Goal: Information Seeking & Learning: Check status

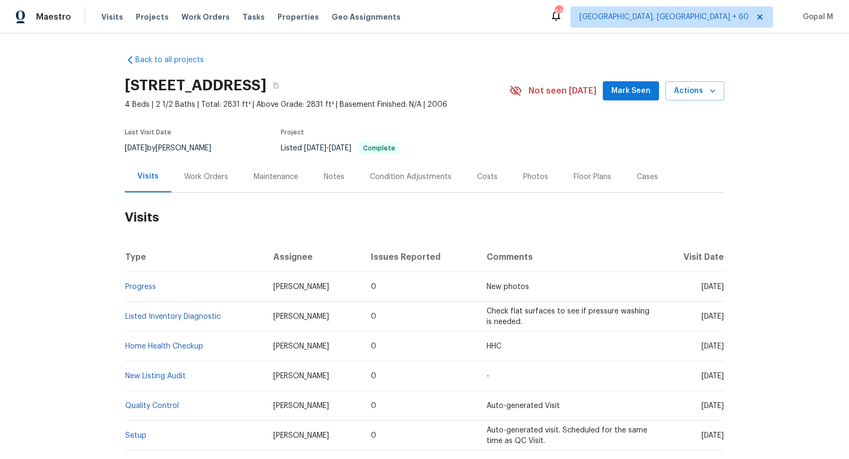
click at [201, 176] on div "Work Orders" at bounding box center [206, 176] width 44 height 11
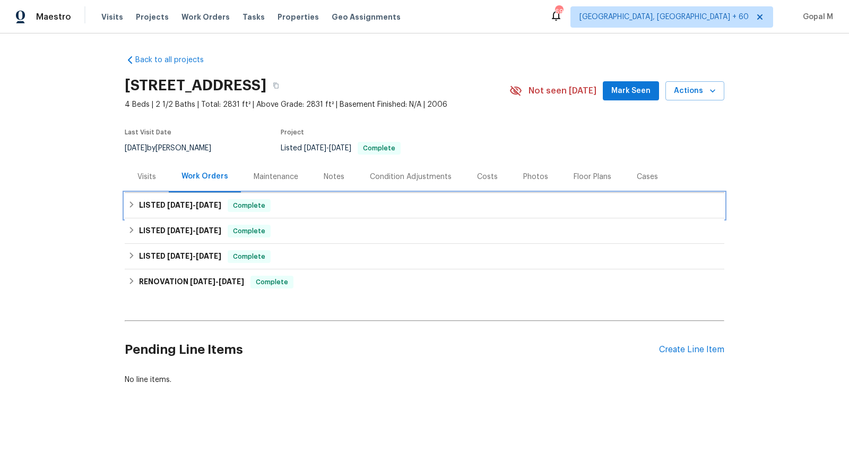
click at [304, 207] on div "LISTED 9/4/25 - 9/12/25 Complete" at bounding box center [424, 205] width 593 height 13
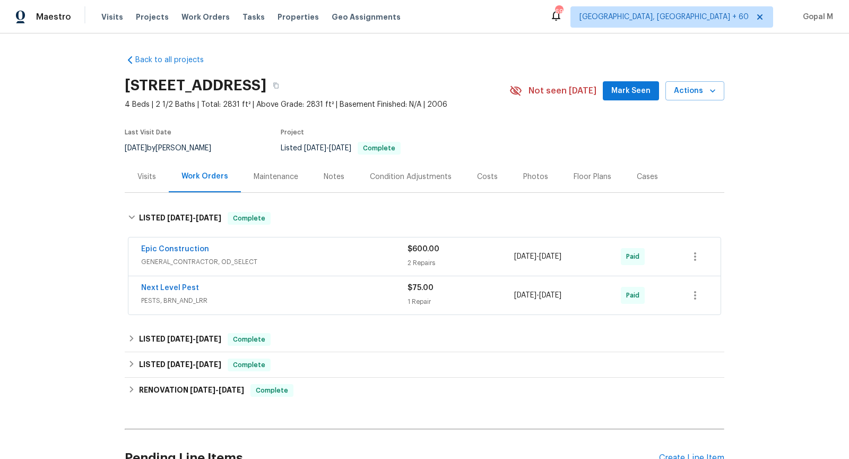
click at [347, 247] on div "Epic Construction" at bounding box center [274, 250] width 266 height 13
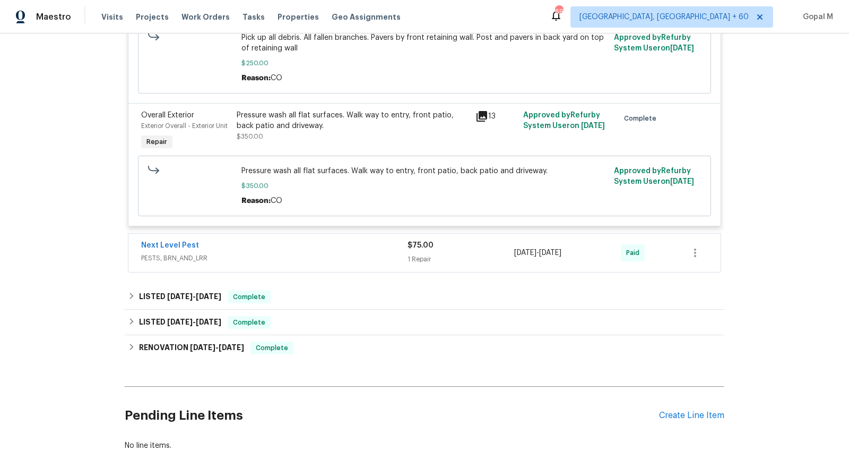
scroll to position [394, 0]
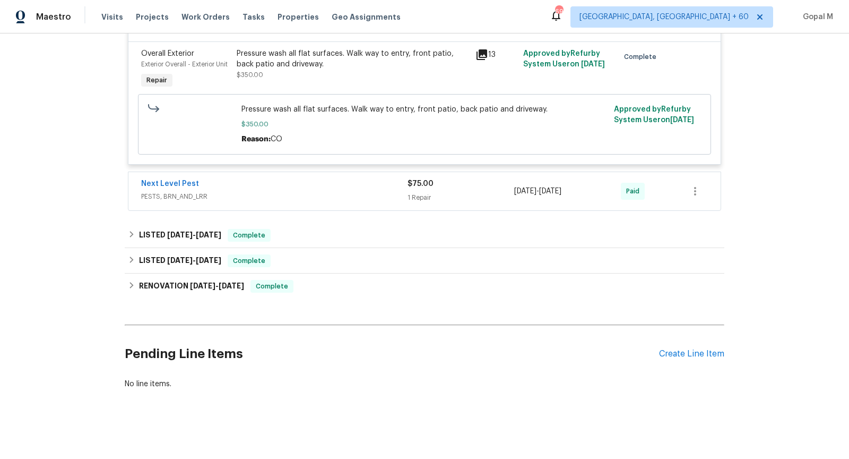
click at [355, 183] on div "Next Level Pest" at bounding box center [274, 184] width 266 height 13
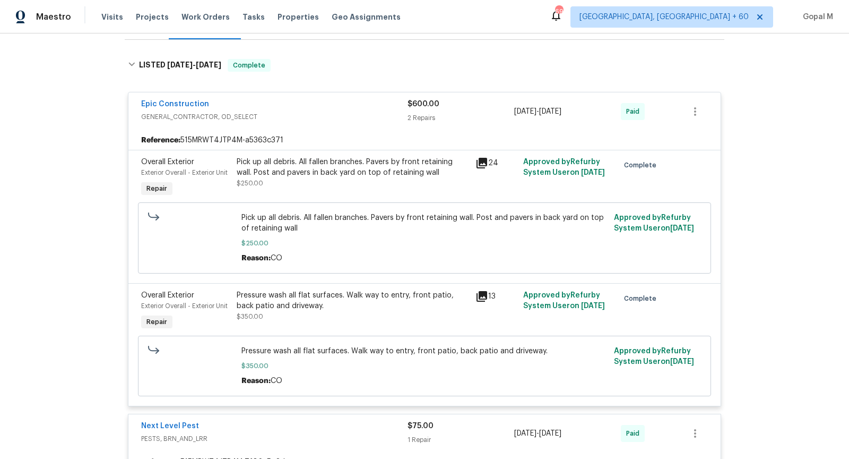
scroll to position [147, 0]
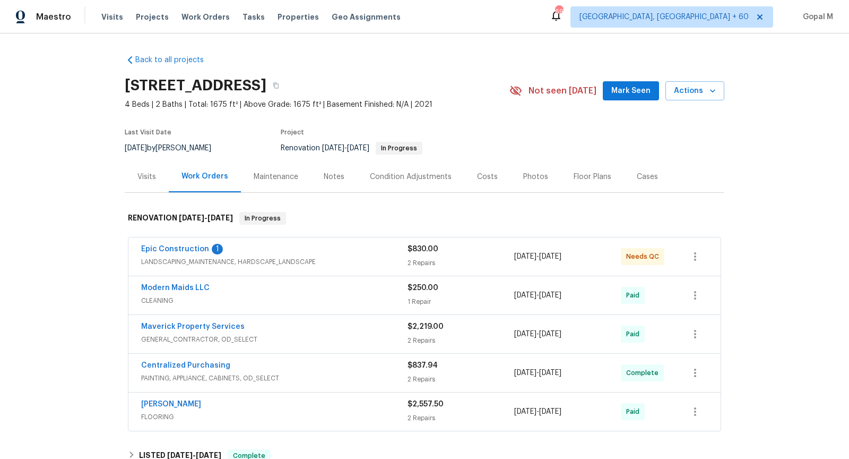
click at [346, 256] on span "LANDSCAPING_MAINTENANCE, HARDSCAPE_LANDSCAPE" at bounding box center [274, 261] width 266 height 11
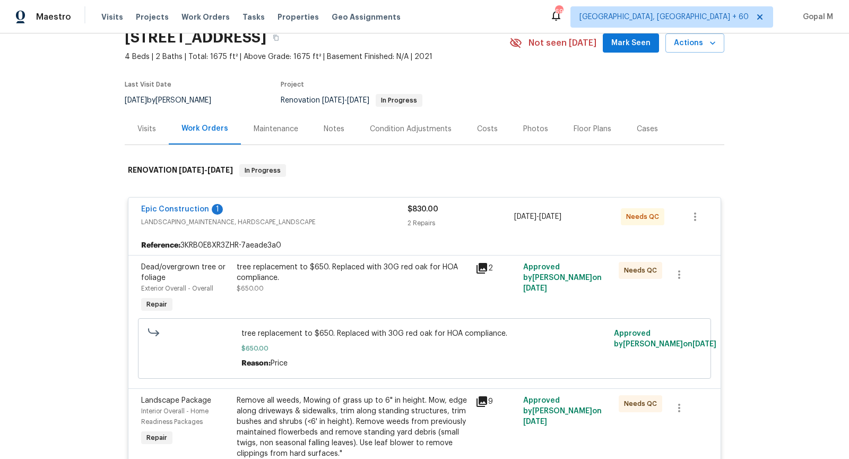
scroll to position [13, 0]
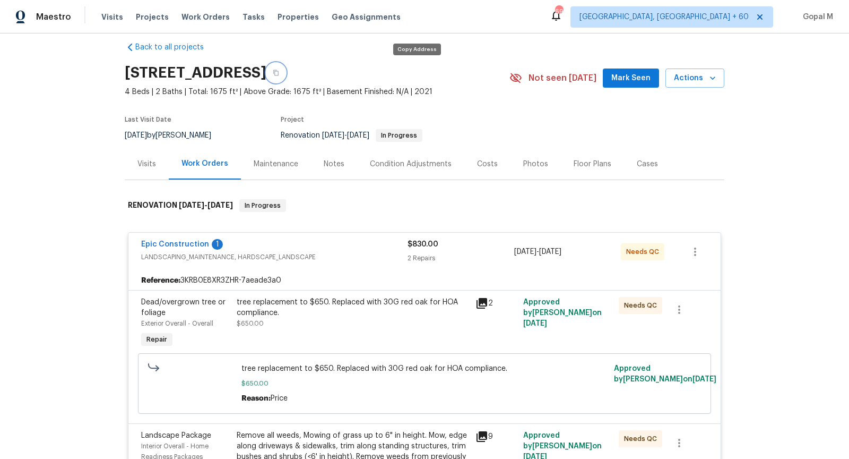
click at [286, 67] on button "button" at bounding box center [275, 72] width 19 height 19
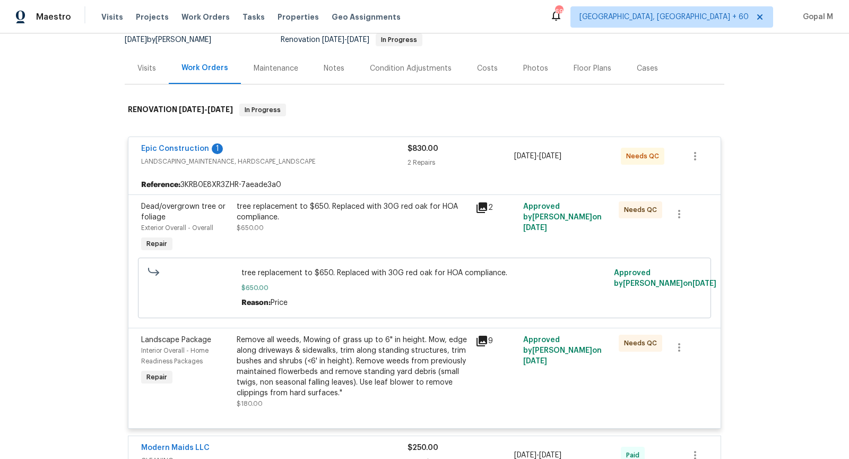
scroll to position [111, 0]
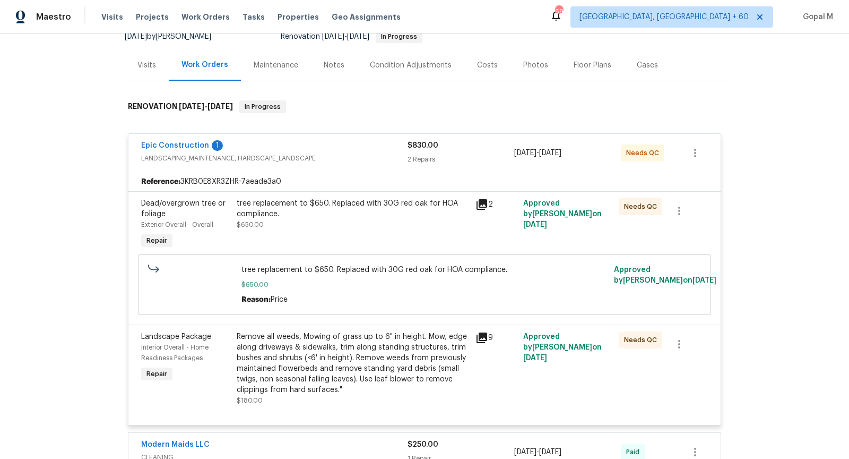
click at [420, 154] on div "2 Repairs" at bounding box center [461, 159] width 107 height 11
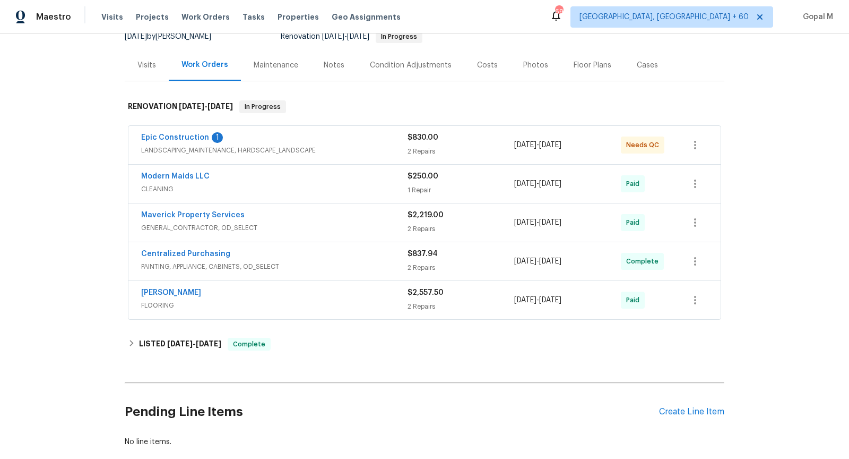
click at [420, 153] on div "2 Repairs" at bounding box center [461, 151] width 107 height 11
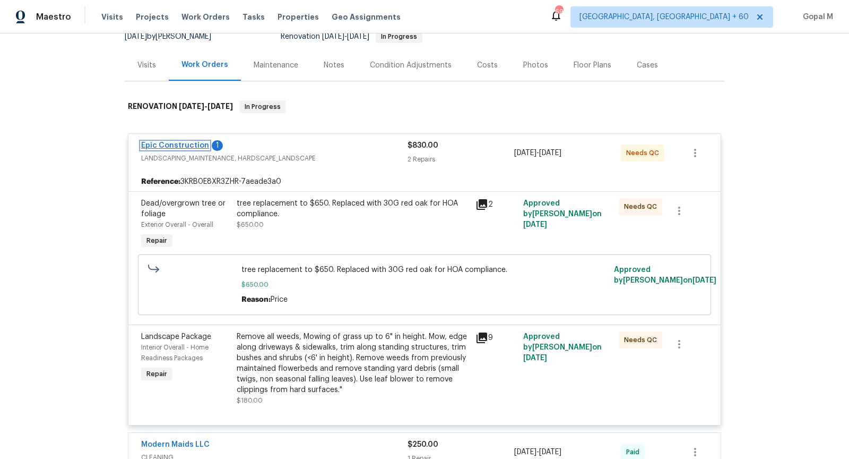
click at [192, 146] on link "Epic Construction" at bounding box center [175, 145] width 68 height 7
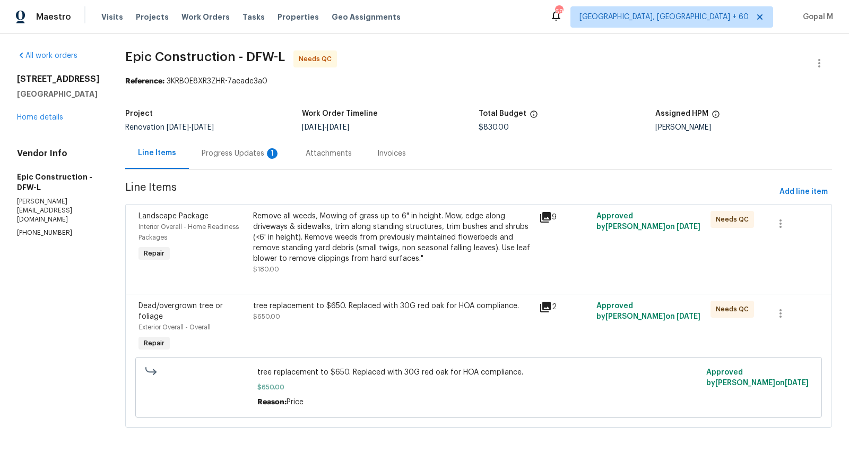
click at [244, 158] on div "Progress Updates 1" at bounding box center [241, 152] width 104 height 31
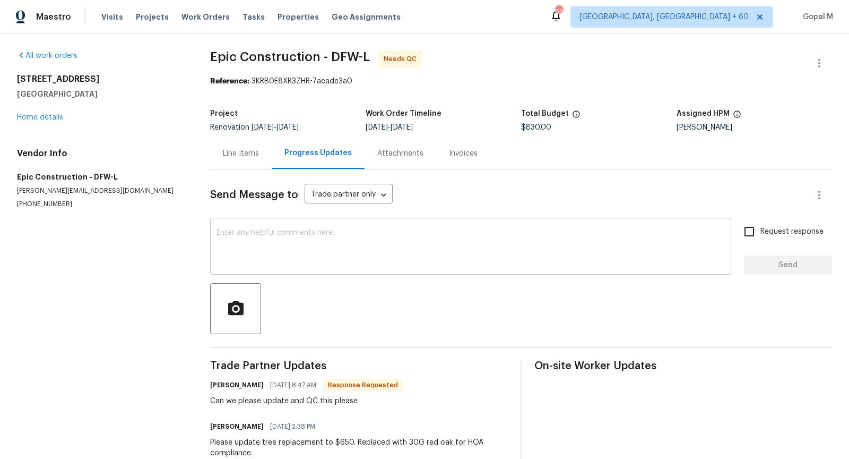
scroll to position [70, 0]
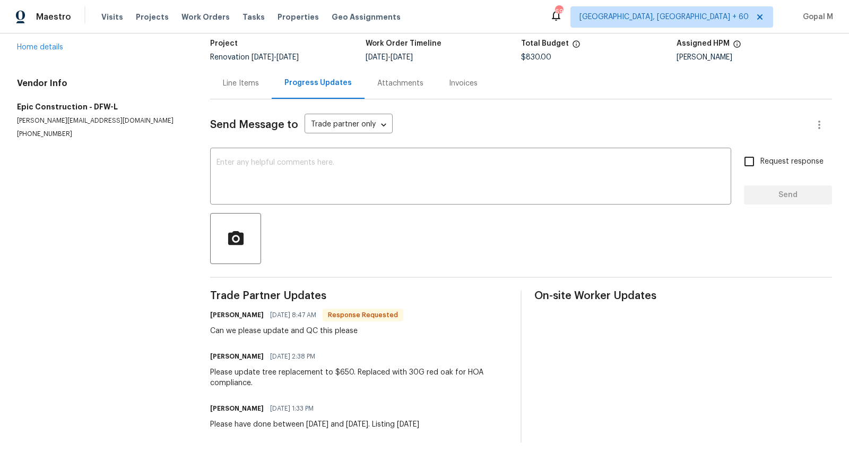
click at [238, 81] on div "Line Items" at bounding box center [241, 83] width 36 height 11
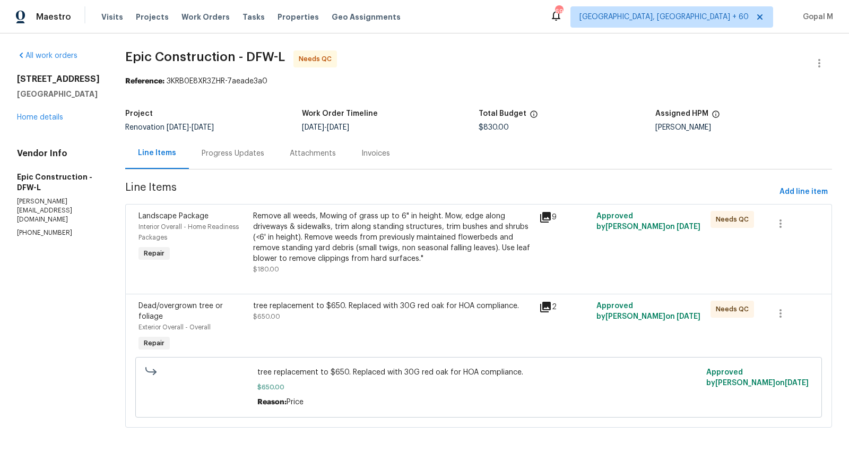
click at [540, 307] on icon at bounding box center [545, 307] width 11 height 11
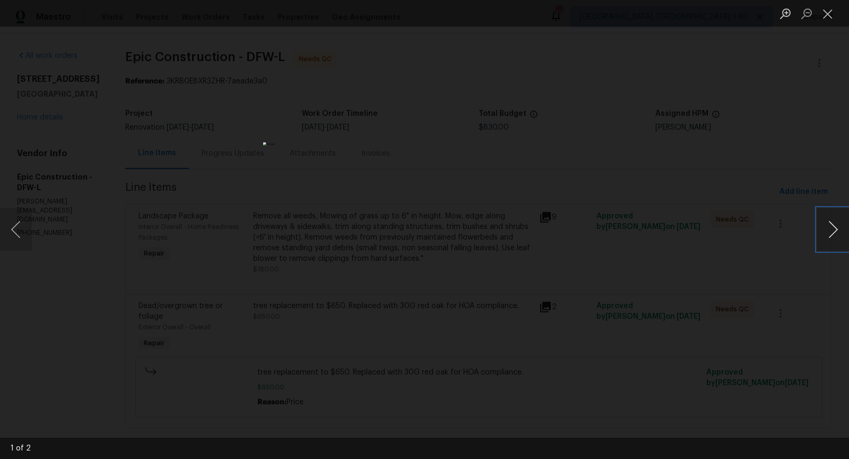
click at [834, 236] on button "Next image" at bounding box center [833, 229] width 32 height 42
click at [16, 240] on button "Previous image" at bounding box center [16, 229] width 32 height 42
click at [832, 235] on button "Next image" at bounding box center [833, 229] width 32 height 42
click at [821, 14] on button "Close lightbox" at bounding box center [827, 13] width 21 height 19
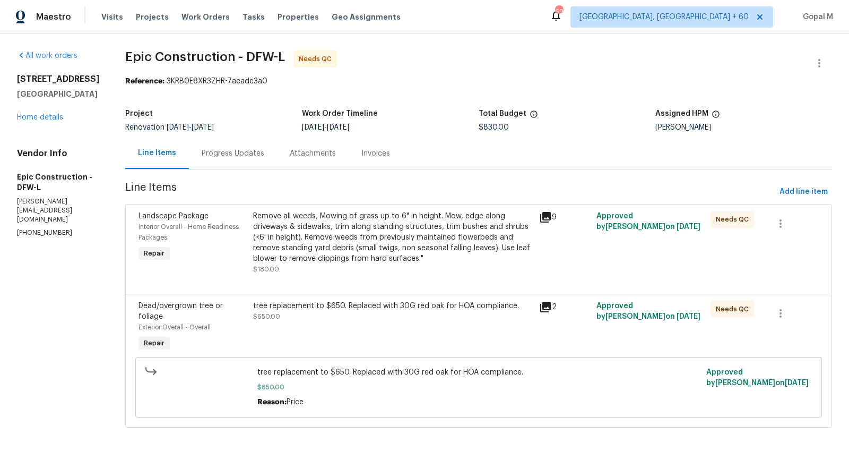
click at [435, 227] on div "Remove all weeds, Mowing of grass up to 6" in height. Mow, edge along driveways…" at bounding box center [393, 237] width 280 height 53
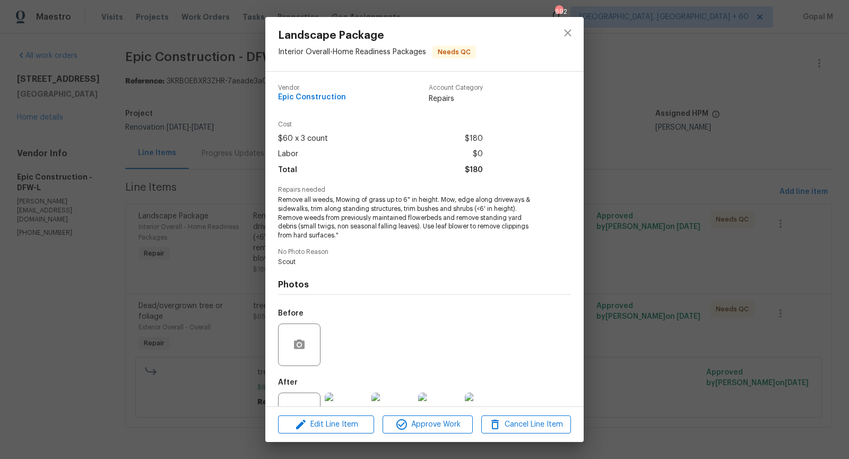
scroll to position [39, 0]
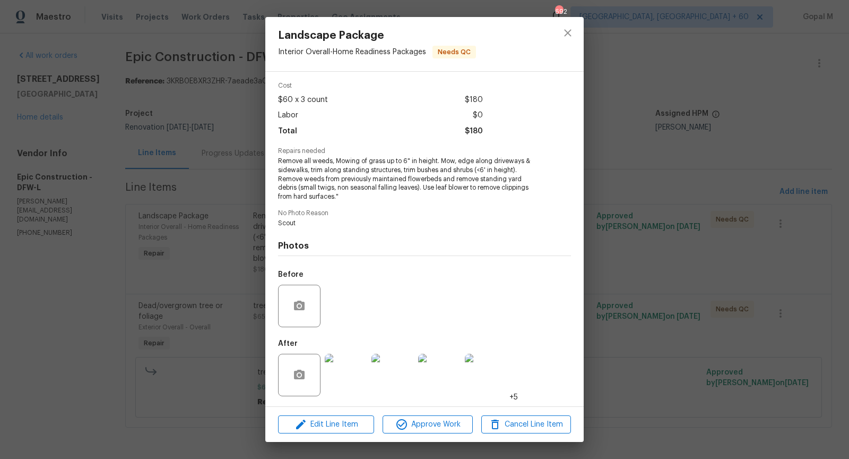
click at [341, 378] on img at bounding box center [346, 375] width 42 height 42
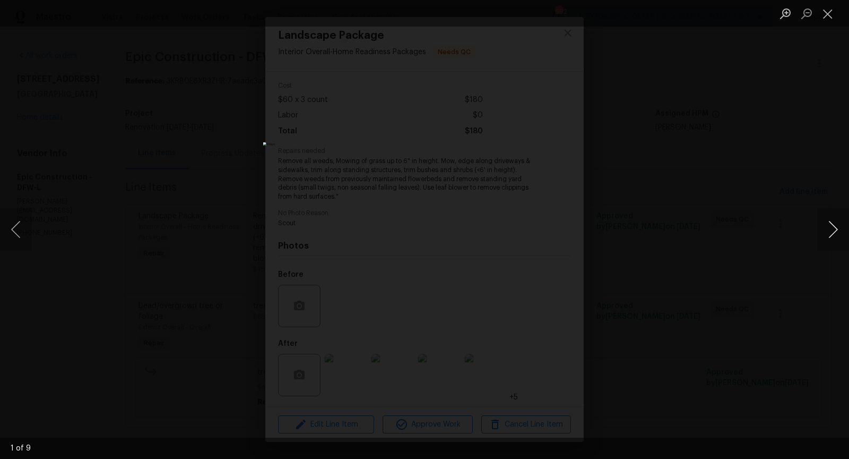
click at [829, 235] on button "Next image" at bounding box center [833, 229] width 32 height 42
click at [829, 13] on button "Close lightbox" at bounding box center [827, 13] width 21 height 19
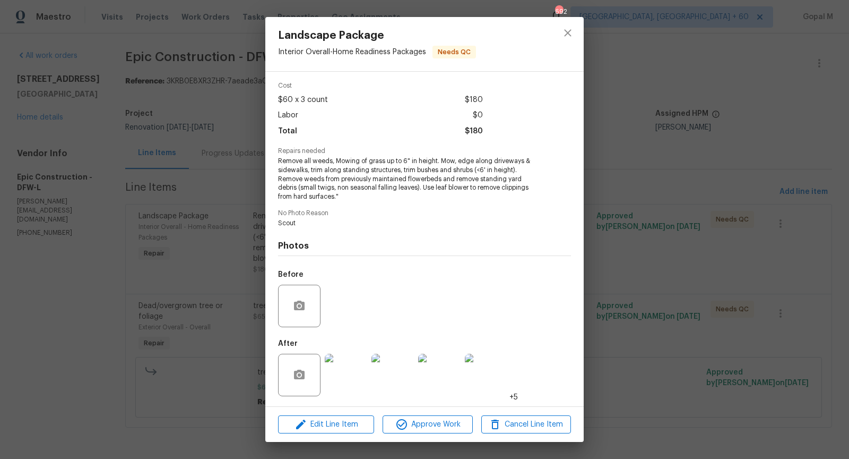
click at [682, 155] on div "Landscape Package Interior Overall - Home Readiness Packages Needs QC Vendor Ep…" at bounding box center [424, 229] width 849 height 459
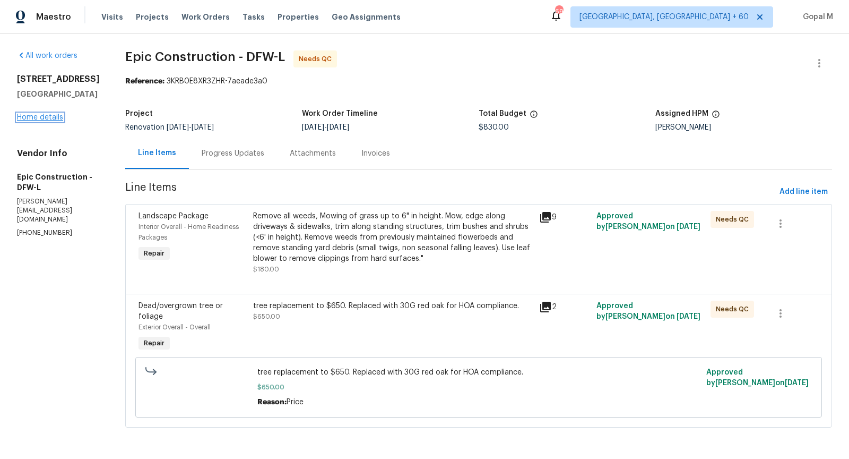
click at [54, 121] on link "Home details" at bounding box center [40, 117] width 46 height 7
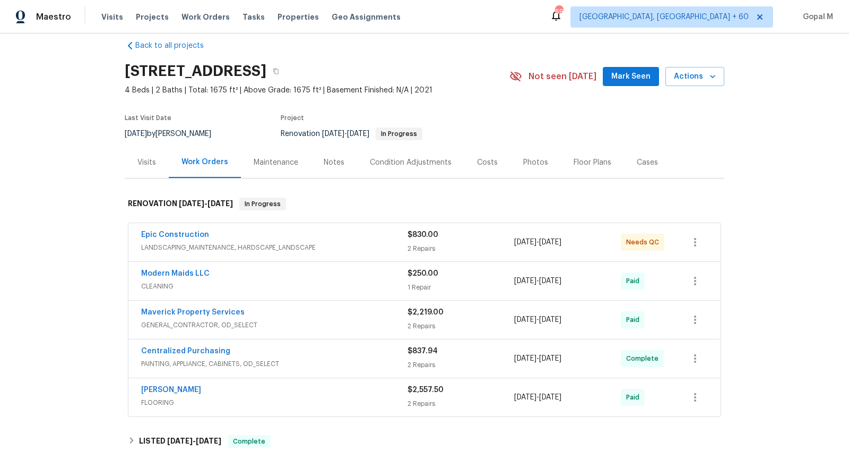
scroll to position [19, 0]
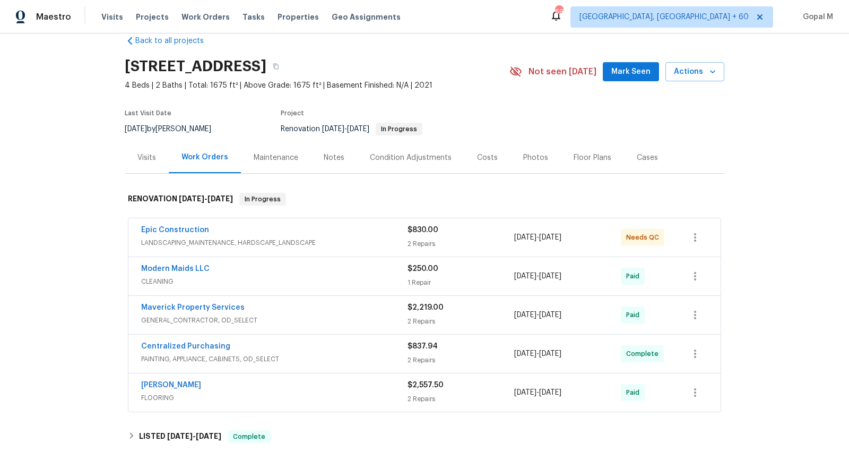
click at [447, 273] on div "$250.00 1 Repair" at bounding box center [461, 275] width 107 height 25
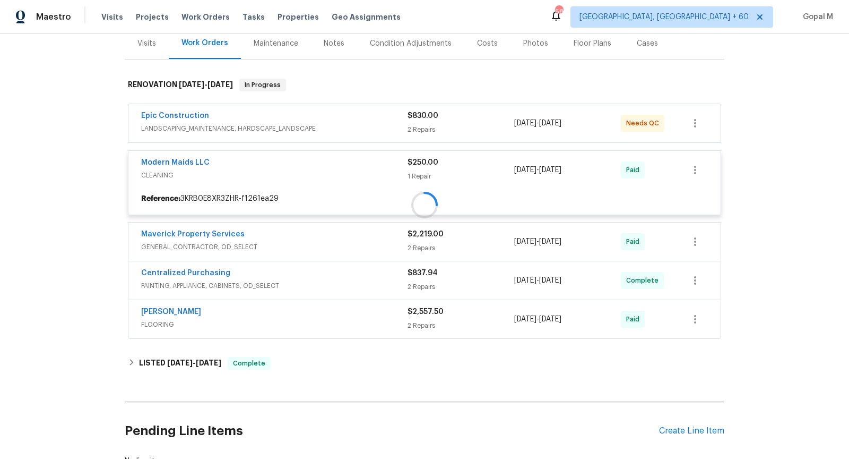
scroll to position [135, 0]
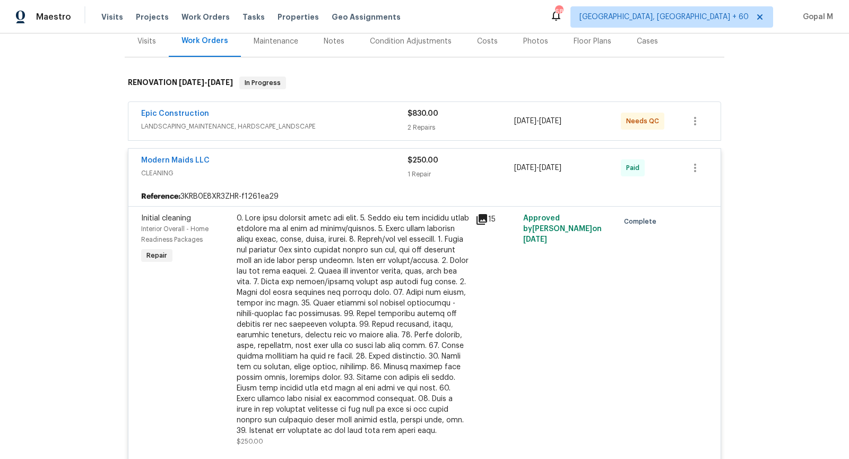
click at [473, 170] on div "1 Repair" at bounding box center [461, 174] width 107 height 11
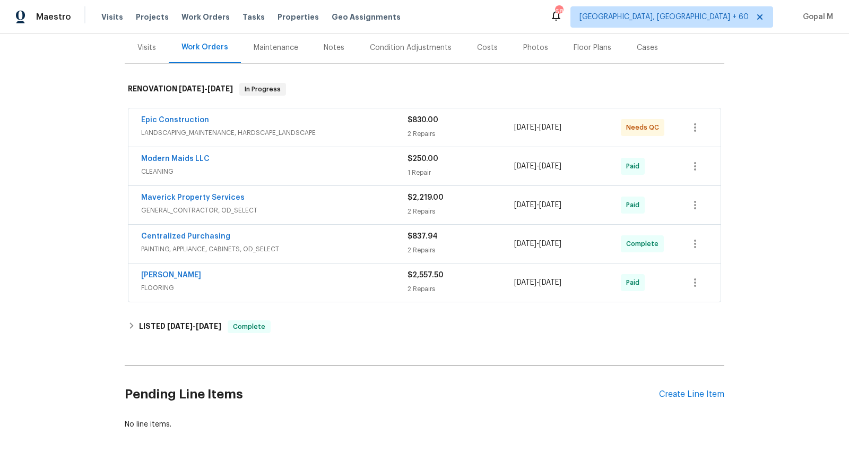
scroll to position [109, 0]
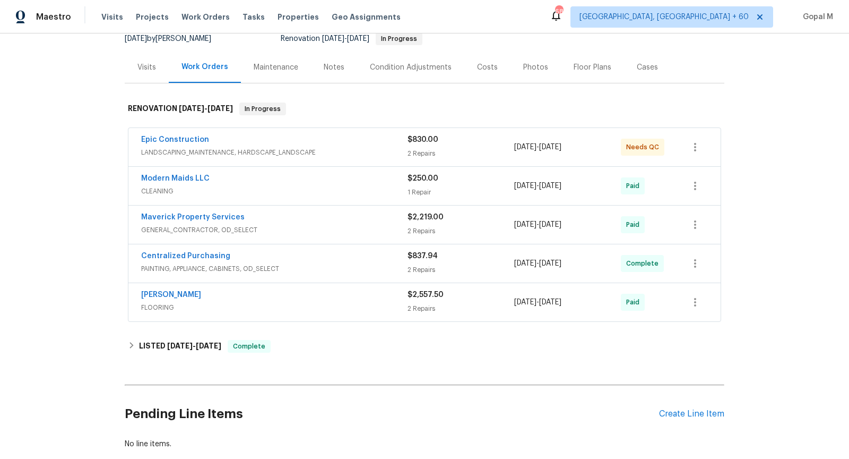
click at [145, 71] on div "Visits" at bounding box center [146, 67] width 19 height 11
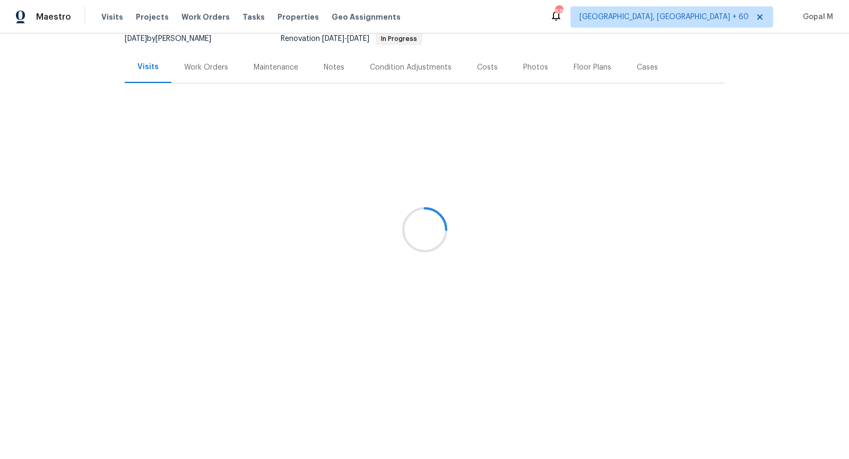
scroll to position [7, 0]
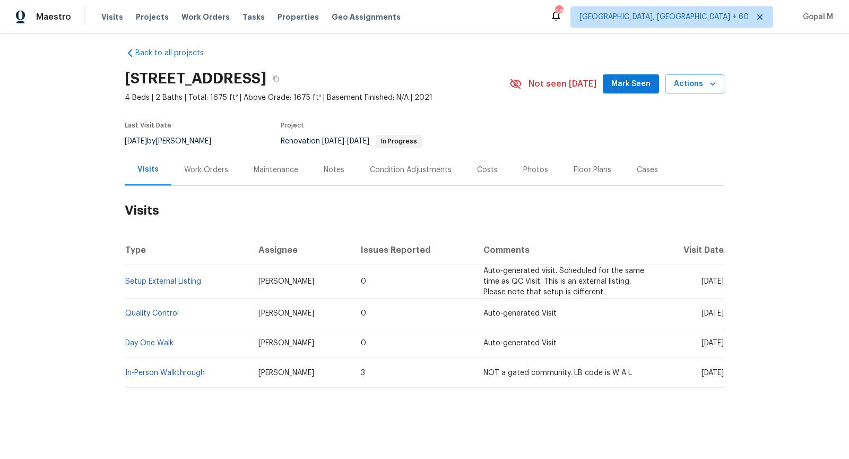
click at [222, 175] on div "Work Orders" at bounding box center [206, 169] width 70 height 31
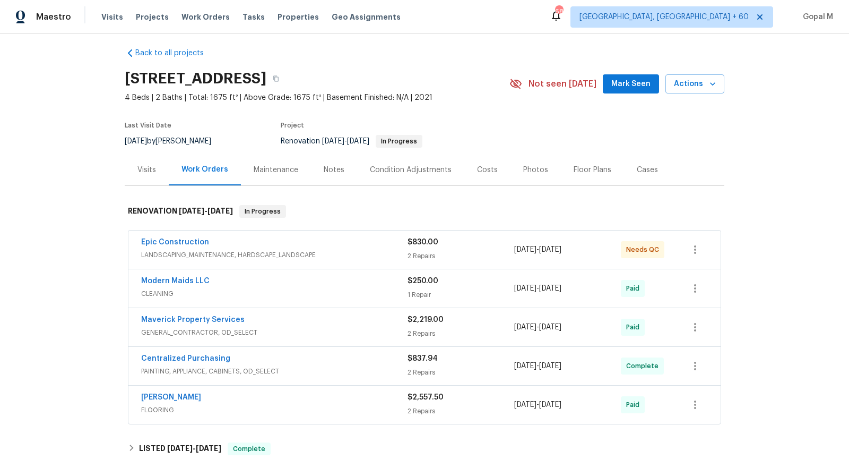
scroll to position [109, 0]
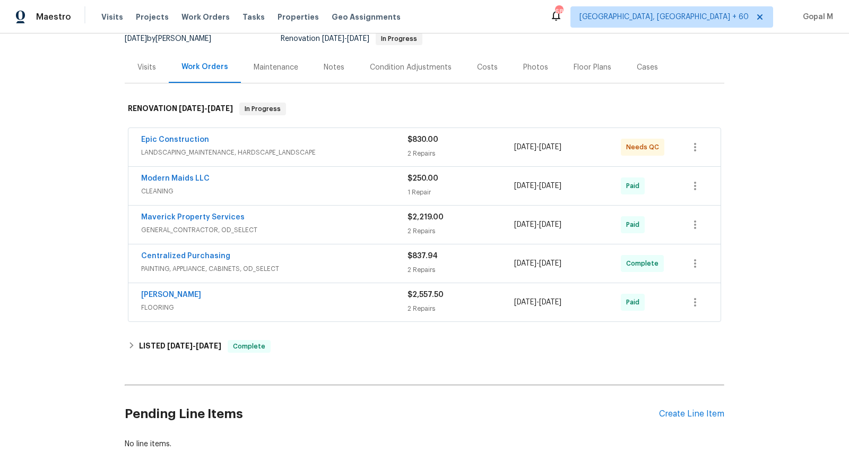
click at [372, 142] on div "Epic Construction" at bounding box center [274, 140] width 266 height 13
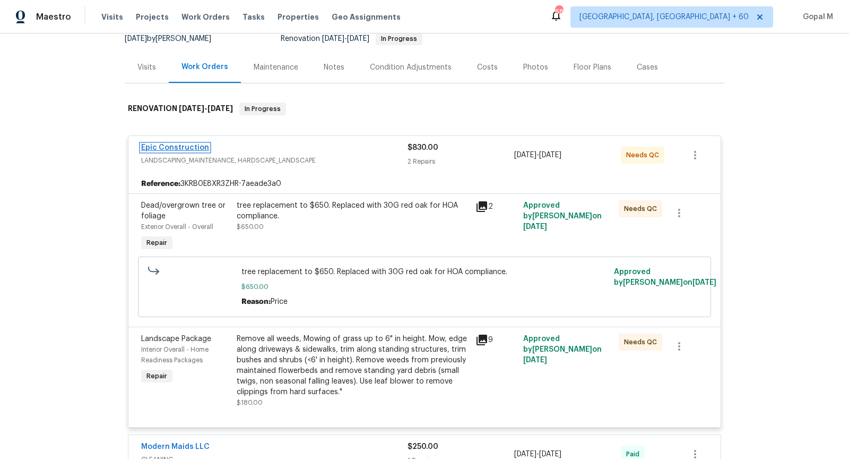
click at [177, 147] on link "Epic Construction" at bounding box center [175, 147] width 68 height 7
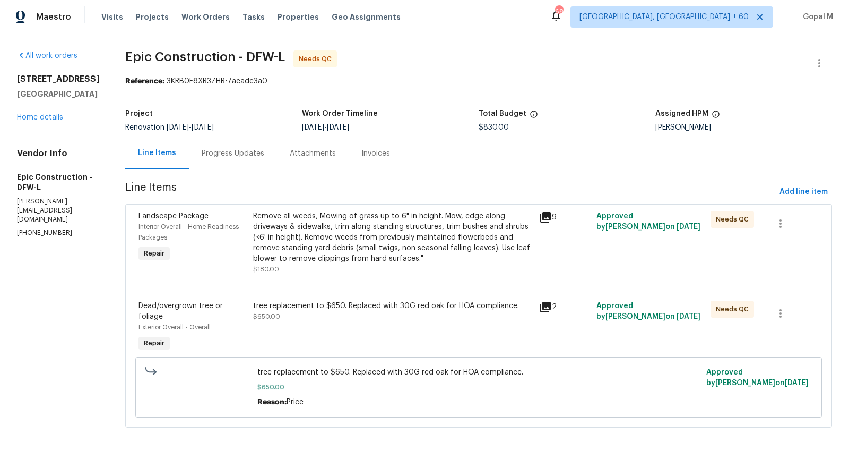
click at [239, 154] on div "Progress Updates" at bounding box center [233, 153] width 63 height 11
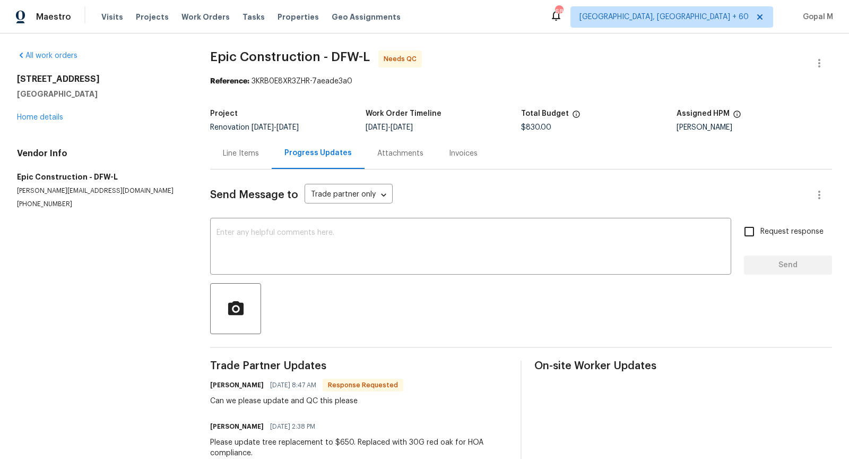
scroll to position [70, 0]
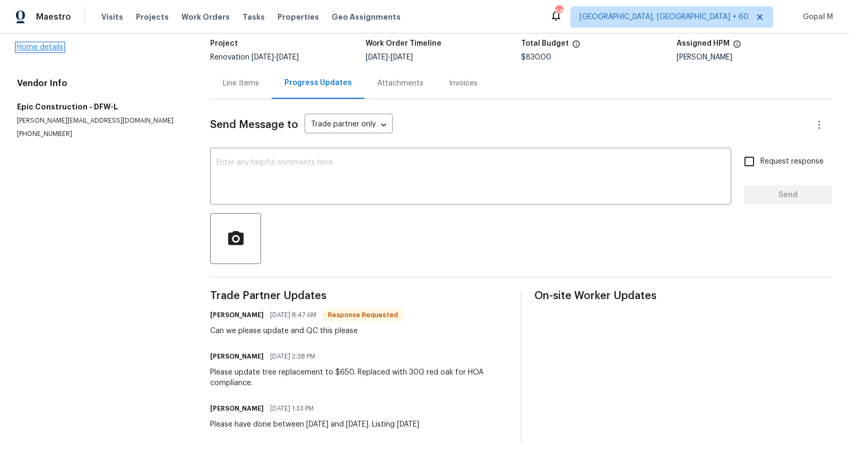
click at [52, 48] on link "Home details" at bounding box center [40, 47] width 46 height 7
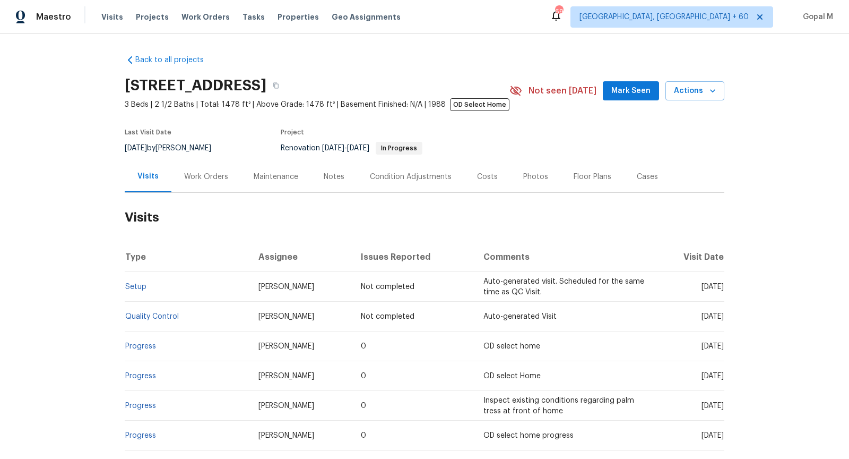
click at [210, 182] on div "Work Orders" at bounding box center [206, 176] width 70 height 31
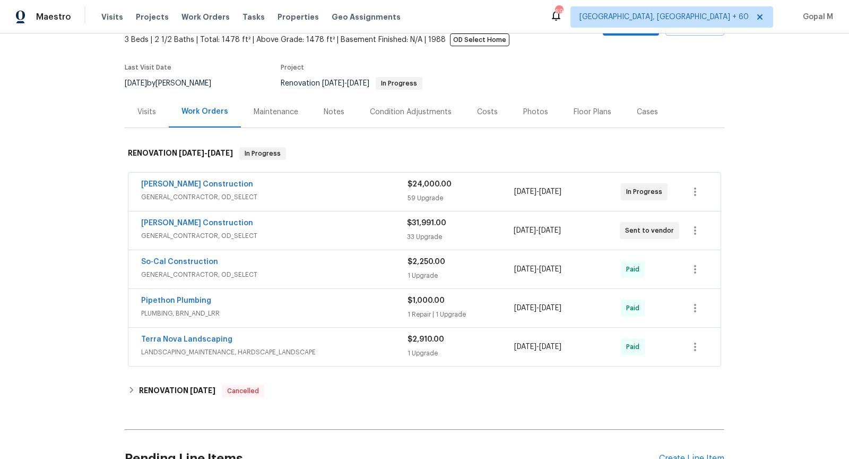
scroll to position [66, 0]
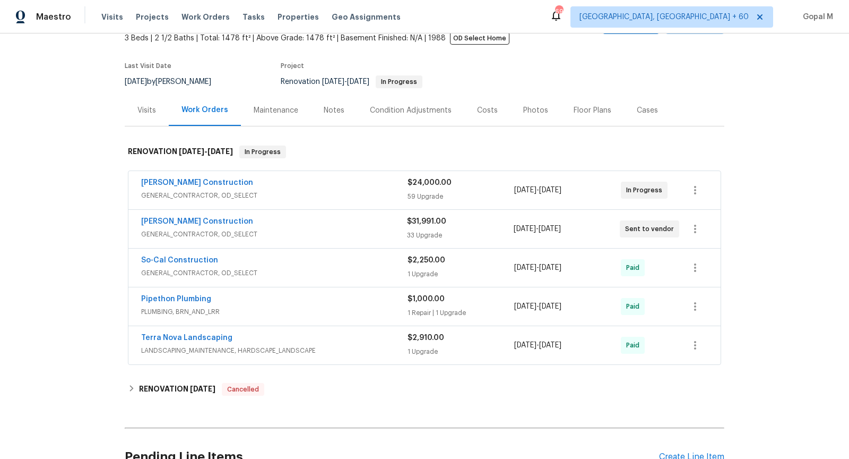
click at [278, 227] on div "Navarro Construction" at bounding box center [274, 222] width 266 height 13
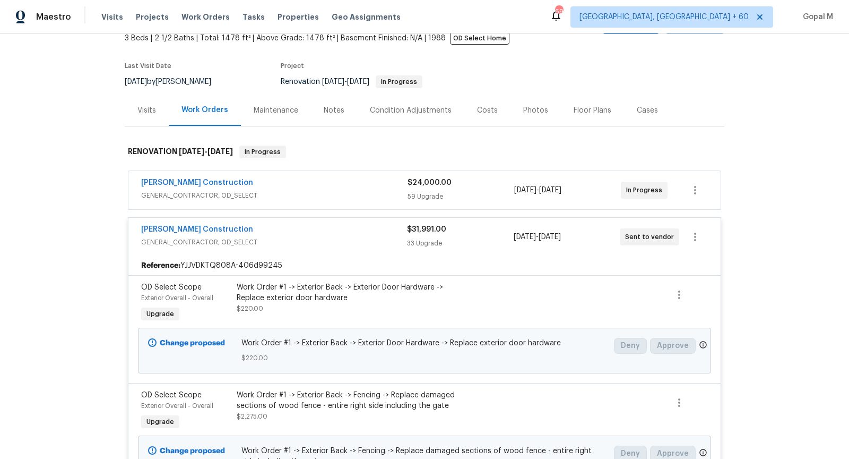
click at [276, 190] on span "GENERAL_CONTRACTOR, OD_SELECT" at bounding box center [274, 195] width 266 height 11
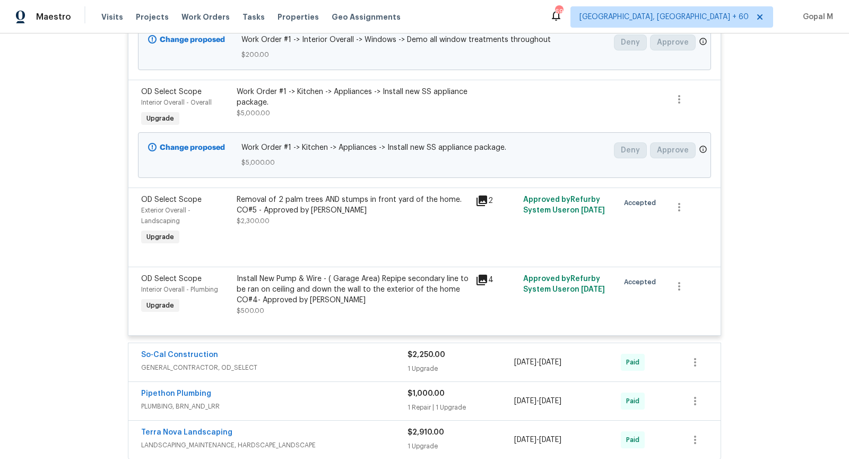
scroll to position [10440, 0]
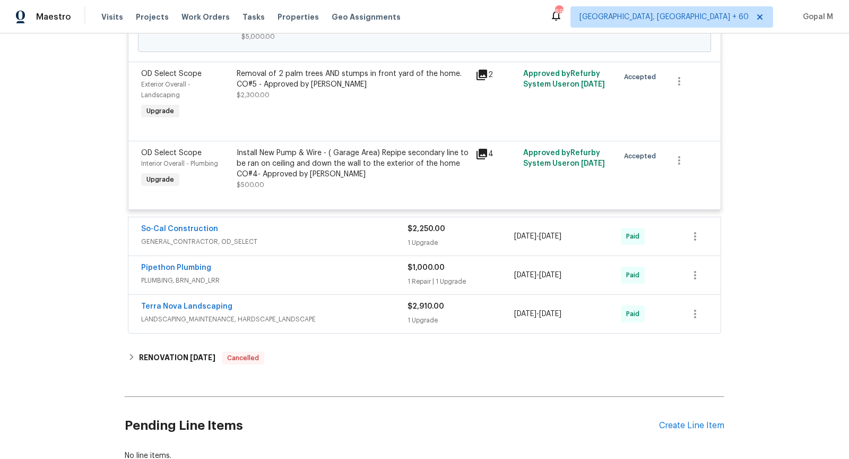
click at [335, 301] on div "Terra Nova Landscaping" at bounding box center [274, 307] width 266 height 13
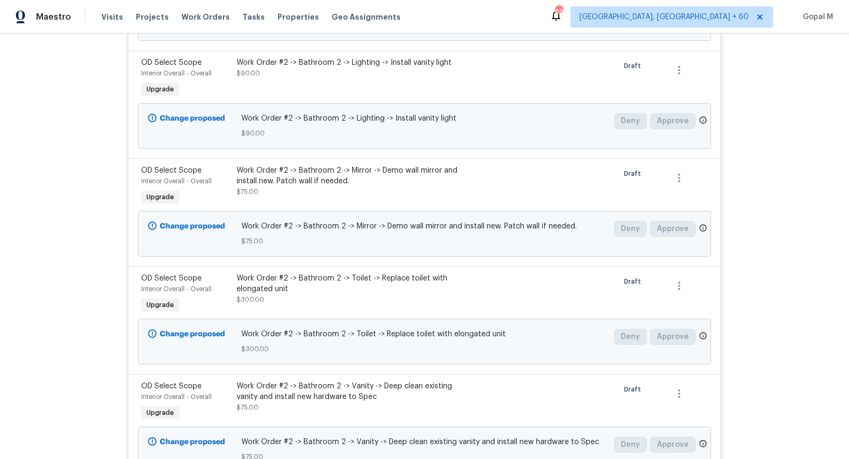
scroll to position [0, 0]
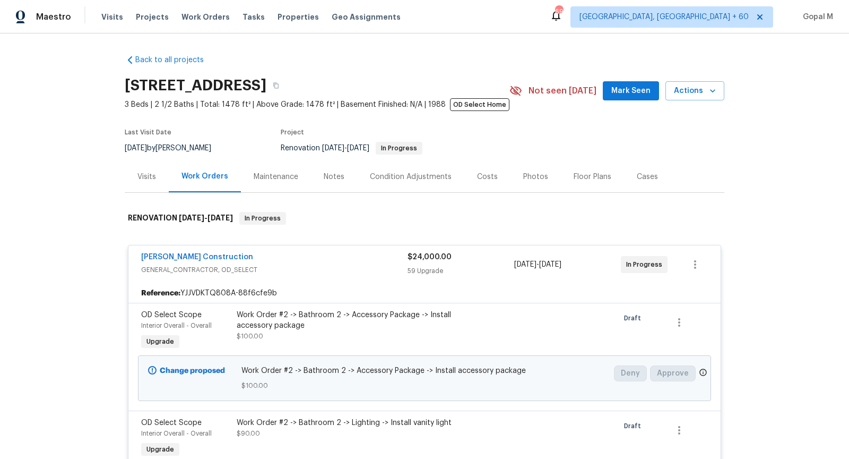
click at [155, 178] on div "Visits" at bounding box center [146, 176] width 19 height 11
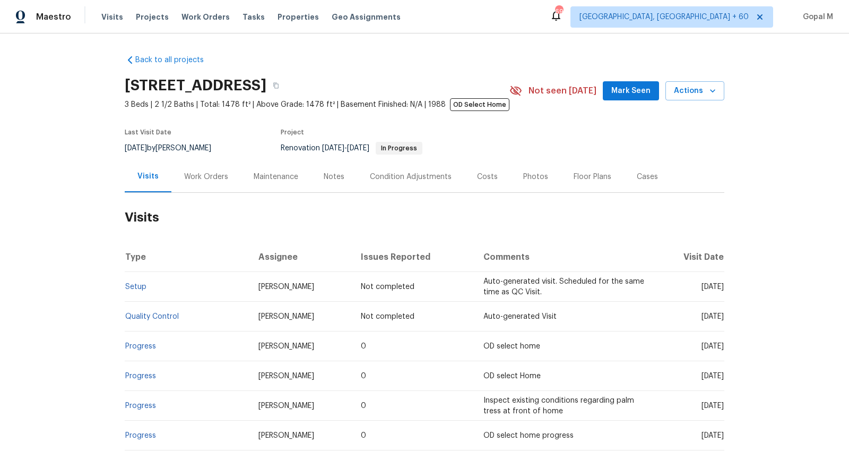
click at [198, 179] on div "Work Orders" at bounding box center [206, 176] width 44 height 11
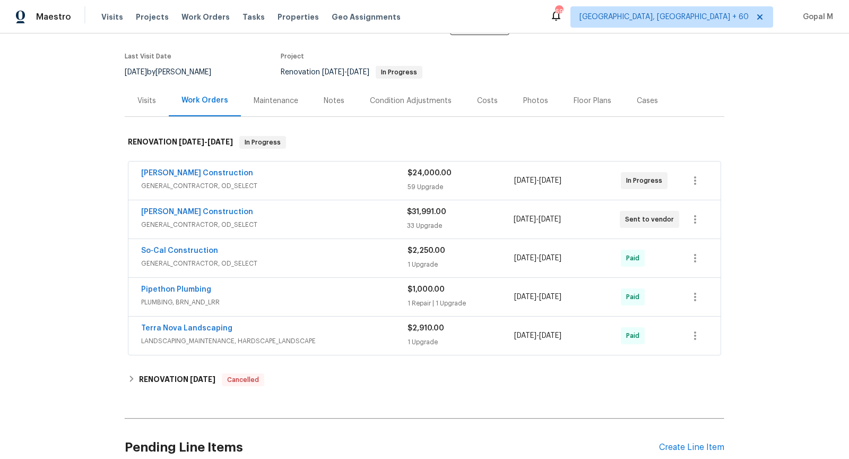
scroll to position [77, 0]
click at [475, 231] on div "Navarro Construction GENERAL_CONTRACTOR, OD_SELECT $31,991.00 33 Upgrade 9/22/2…" at bounding box center [424, 218] width 592 height 38
click at [484, 216] on div "$31,991.00 33 Upgrade" at bounding box center [460, 217] width 106 height 25
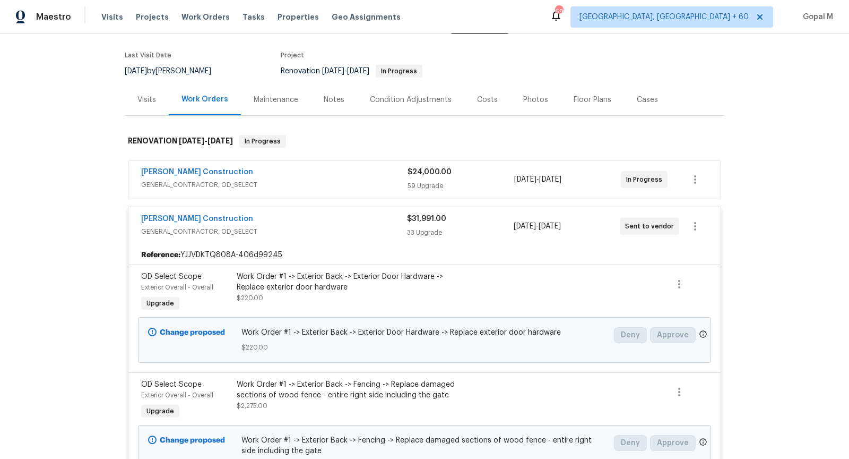
click at [480, 183] on div "59 Upgrade" at bounding box center [461, 185] width 107 height 11
